Goal: Find specific page/section: Find specific page/section

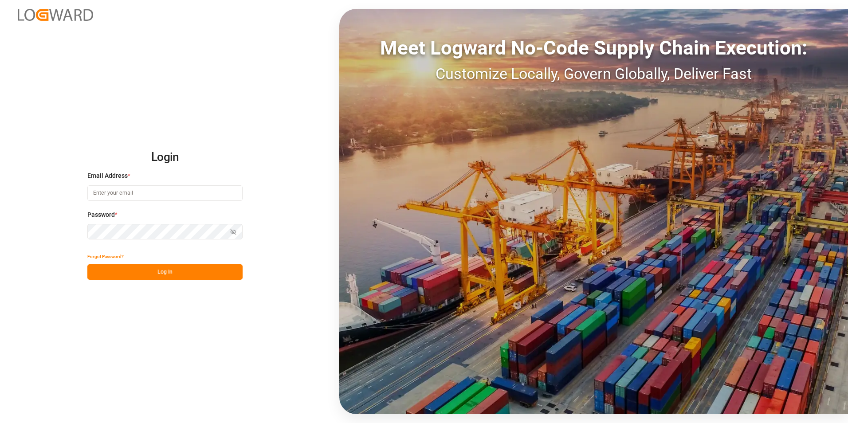
click at [132, 195] on input at bounding box center [164, 193] width 155 height 16
type input "[EMAIL_ADDRESS][DOMAIN_NAME]"
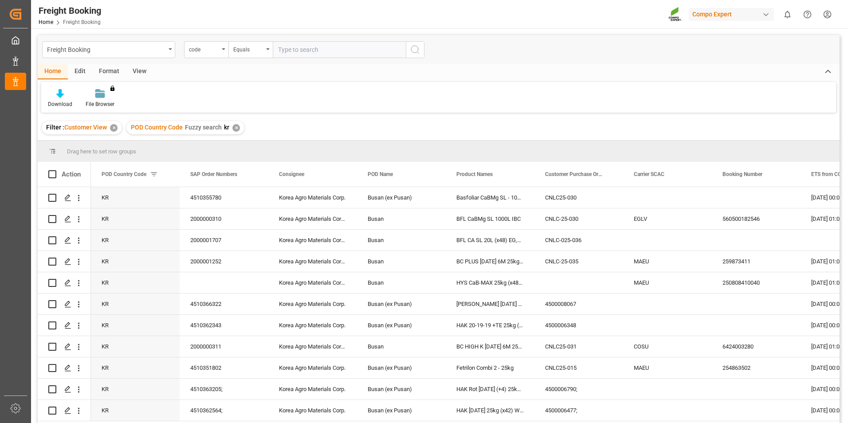
click at [236, 129] on div "✕" at bounding box center [236, 128] width 8 height 8
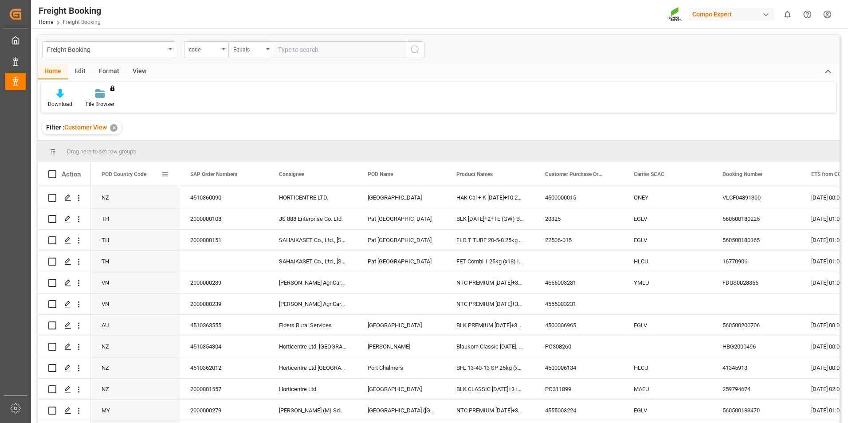
click at [166, 172] on span at bounding box center [165, 174] width 8 height 8
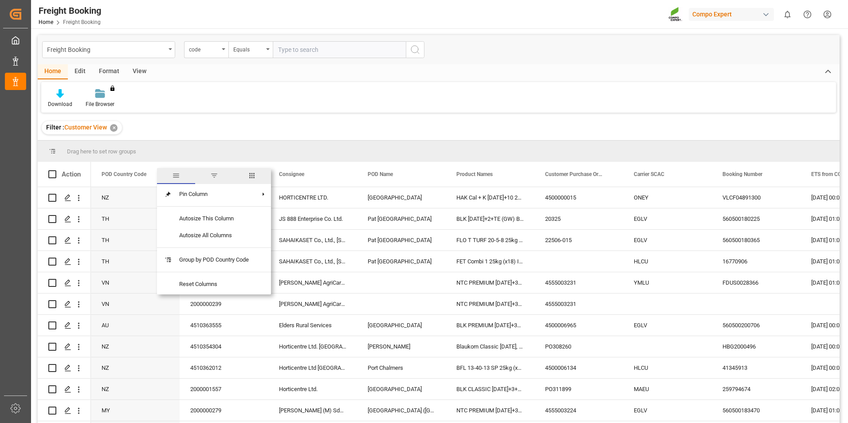
click at [216, 177] on span "filter" at bounding box center [214, 176] width 8 height 8
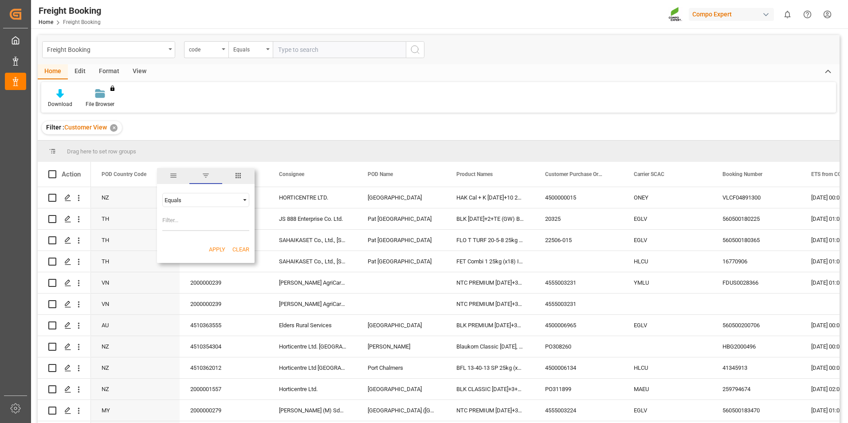
click at [206, 199] on div "Equals" at bounding box center [202, 200] width 75 height 7
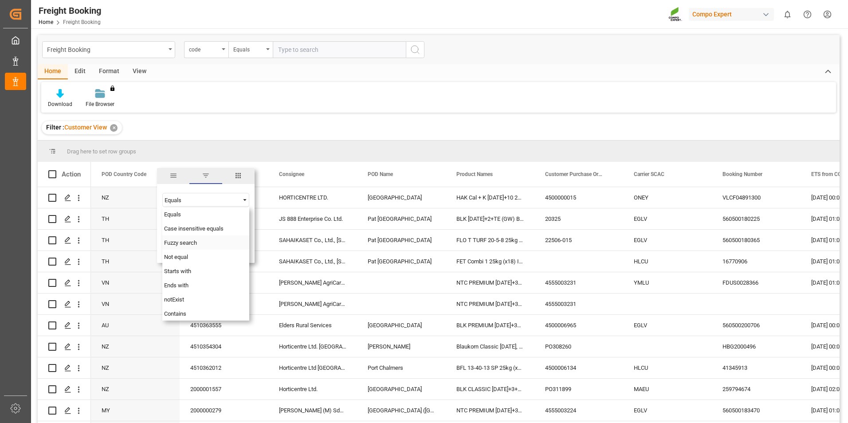
click at [184, 244] on span "Fuzzy search" at bounding box center [180, 243] width 33 height 7
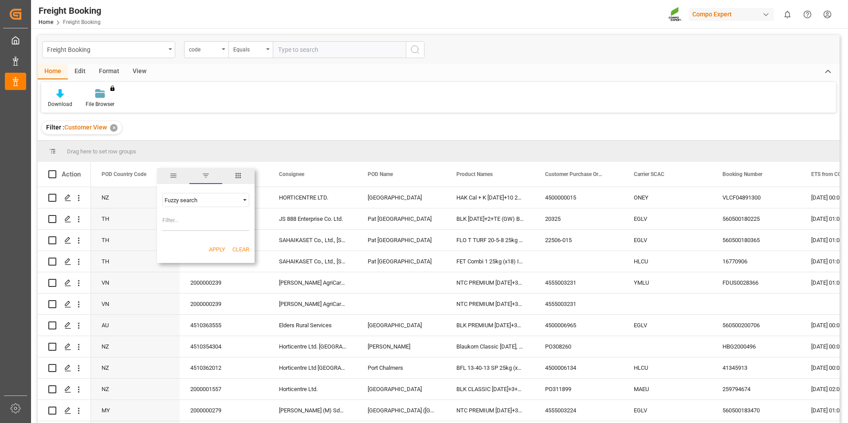
click at [183, 222] on input "Filter Value" at bounding box center [205, 222] width 87 height 18
type input "my"
click at [220, 247] on button "Apply" at bounding box center [217, 249] width 16 height 9
